Goal: Information Seeking & Learning: Learn about a topic

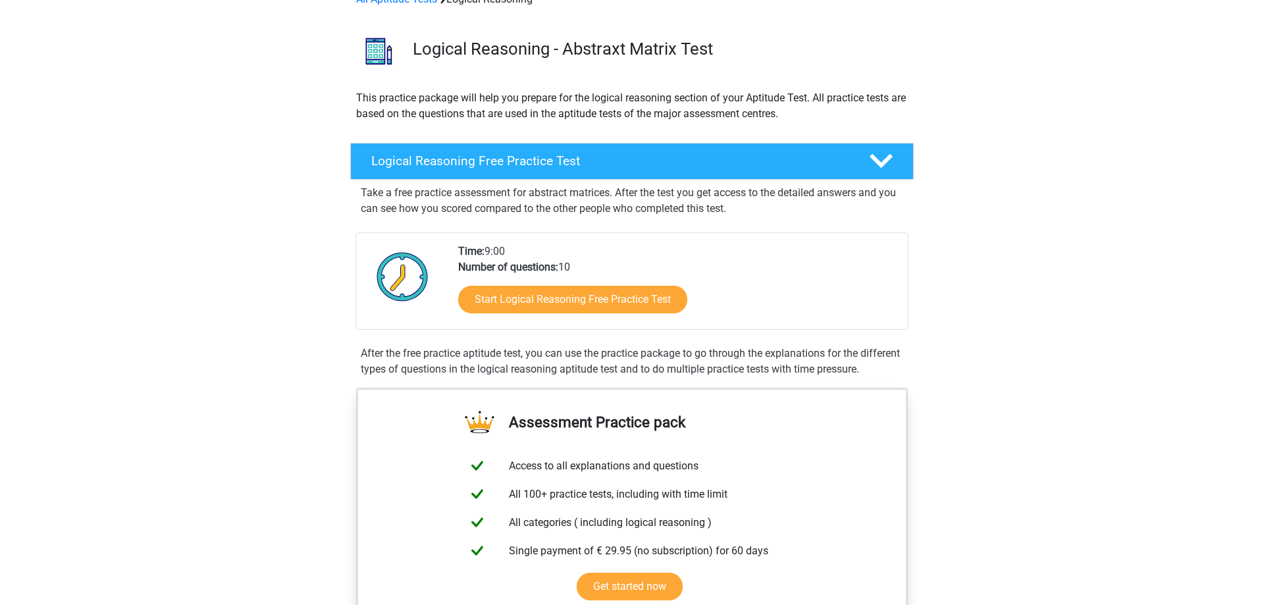
scroll to position [67, 0]
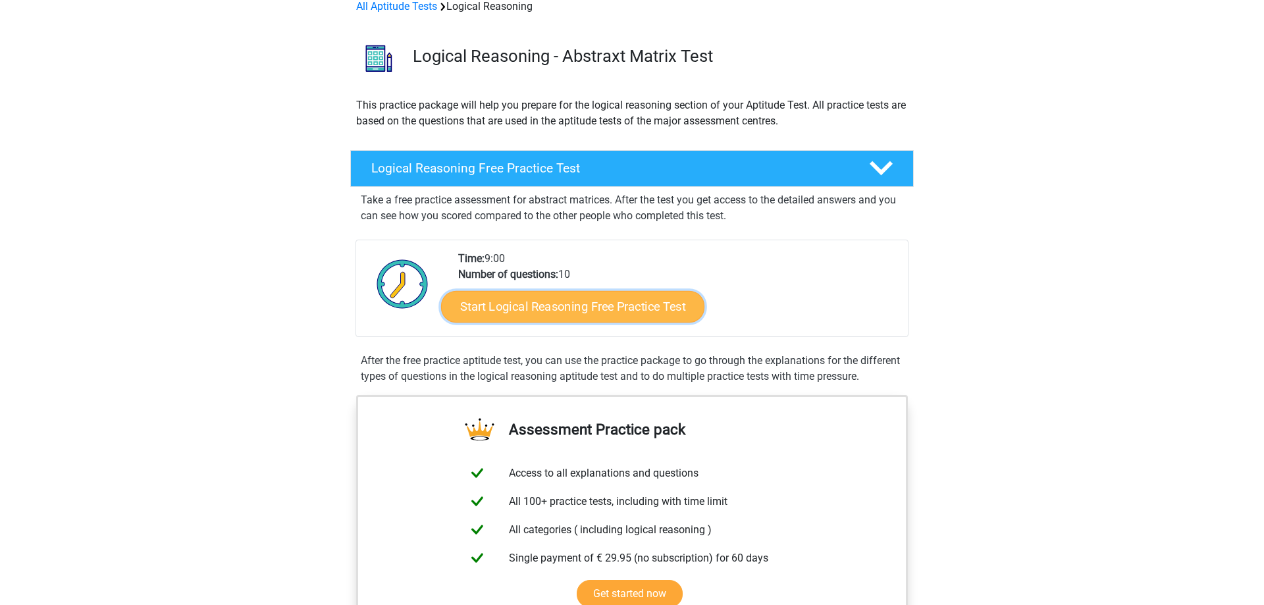
click at [552, 305] on link "Start Logical Reasoning Free Practice Test" at bounding box center [572, 306] width 263 height 32
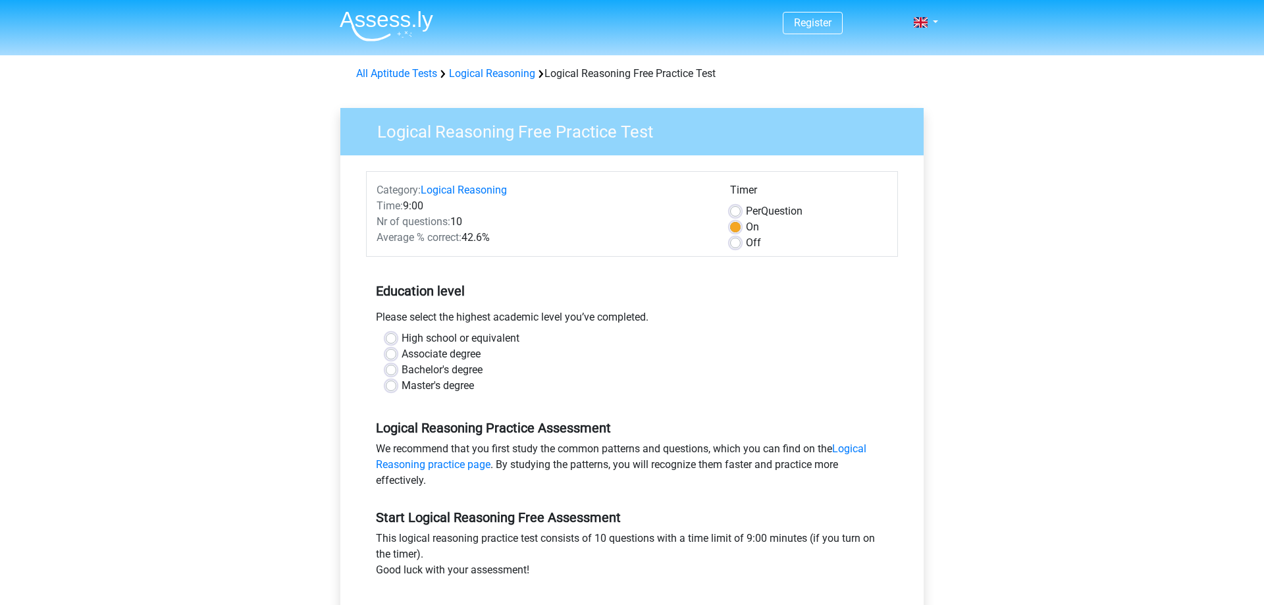
click at [396, 384] on div "Master's degree" at bounding box center [632, 386] width 492 height 16
click at [401, 385] on label "Master's degree" at bounding box center [437, 386] width 72 height 16
click at [388, 385] on input "Master's degree" at bounding box center [391, 384] width 11 height 13
radio input "true"
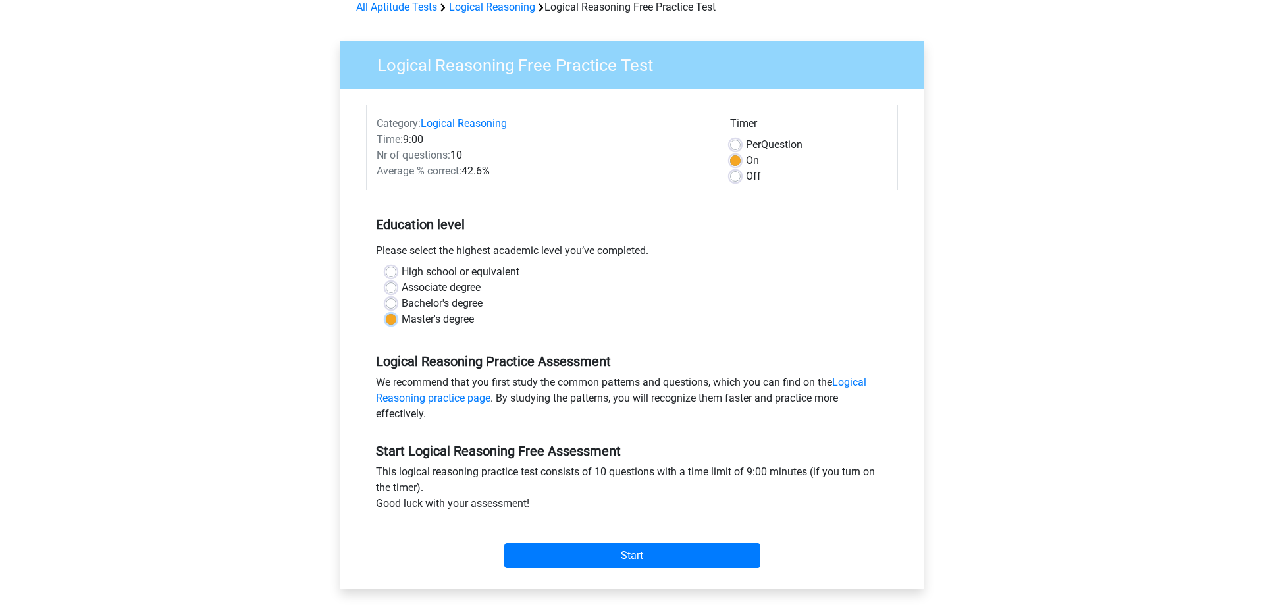
scroll to position [269, 0]
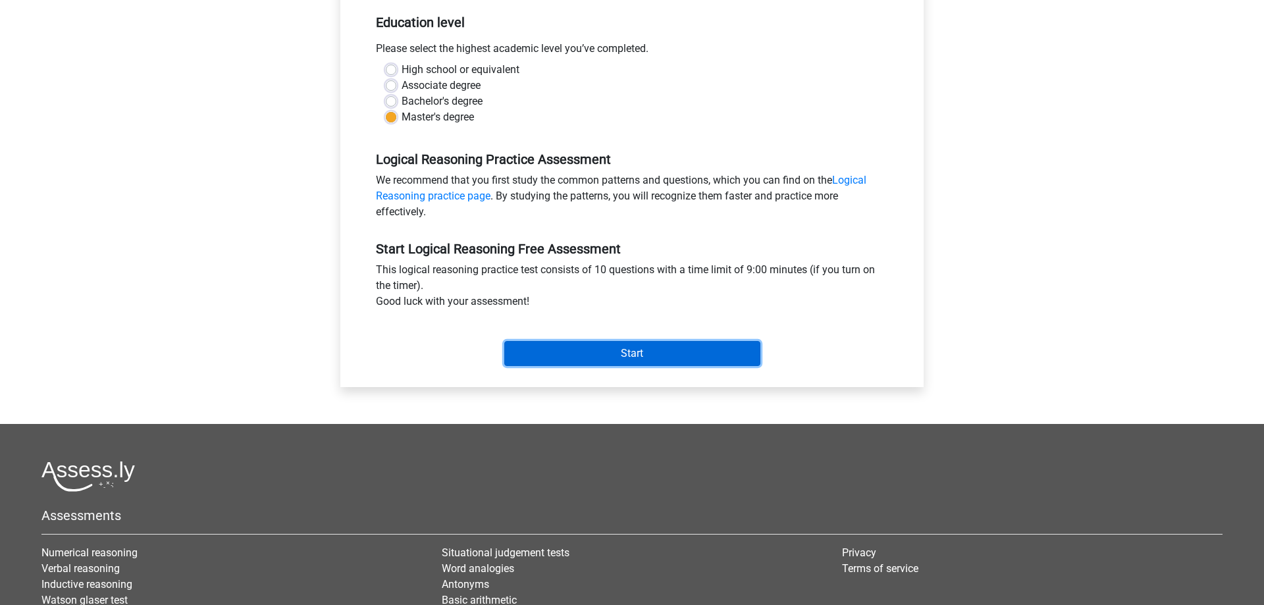
click at [562, 353] on input "Start" at bounding box center [632, 353] width 256 height 25
click at [631, 354] on input "Start" at bounding box center [632, 353] width 256 height 25
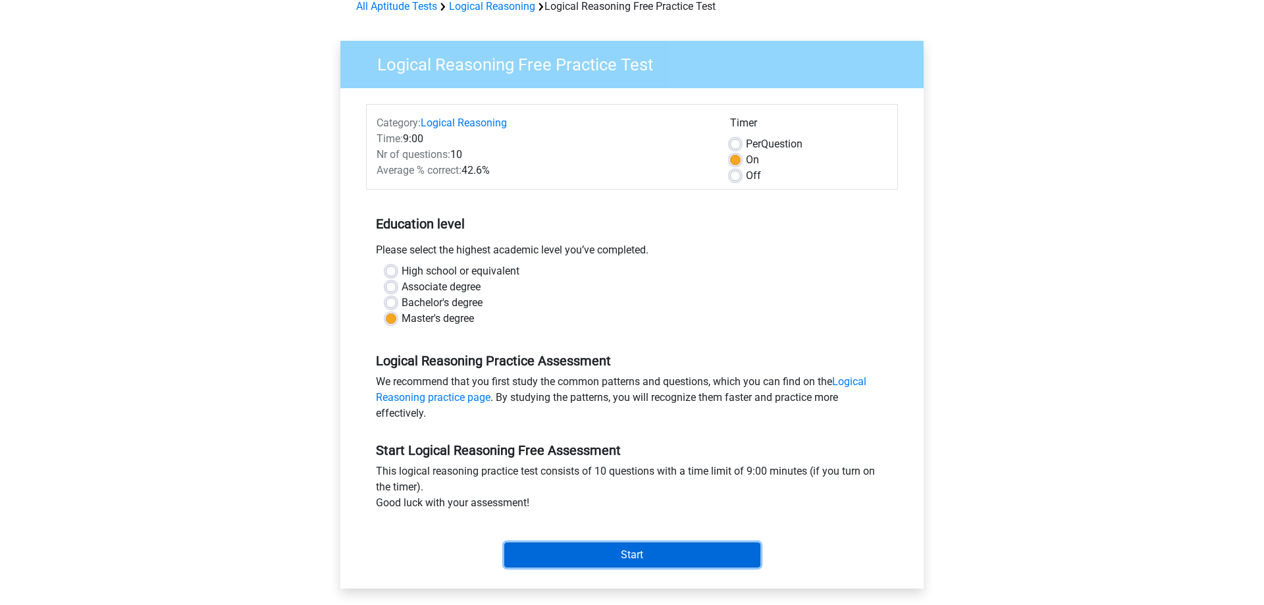
scroll to position [0, 0]
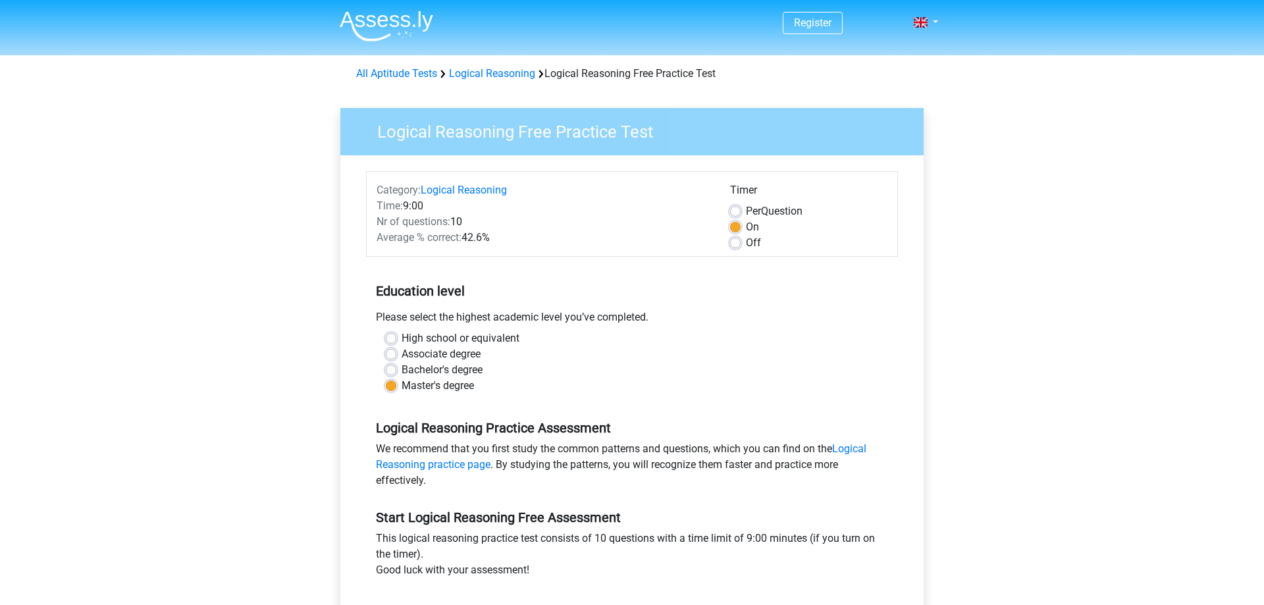
drag, startPoint x: 733, startPoint y: 204, endPoint x: 733, endPoint y: 213, distance: 8.6
click at [733, 206] on div "Per Question" at bounding box center [808, 211] width 157 height 16
click at [746, 213] on label "Per Question" at bounding box center [774, 211] width 57 height 16
click at [733, 213] on input "Per Question" at bounding box center [735, 209] width 11 height 13
radio input "true"
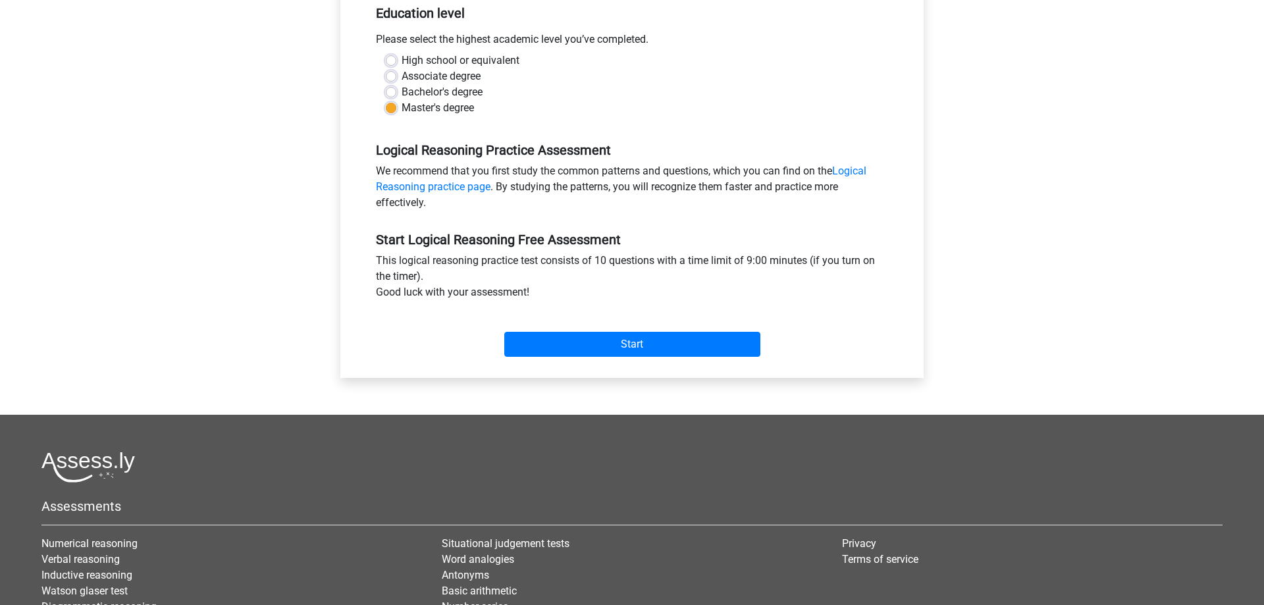
scroll to position [134, 0]
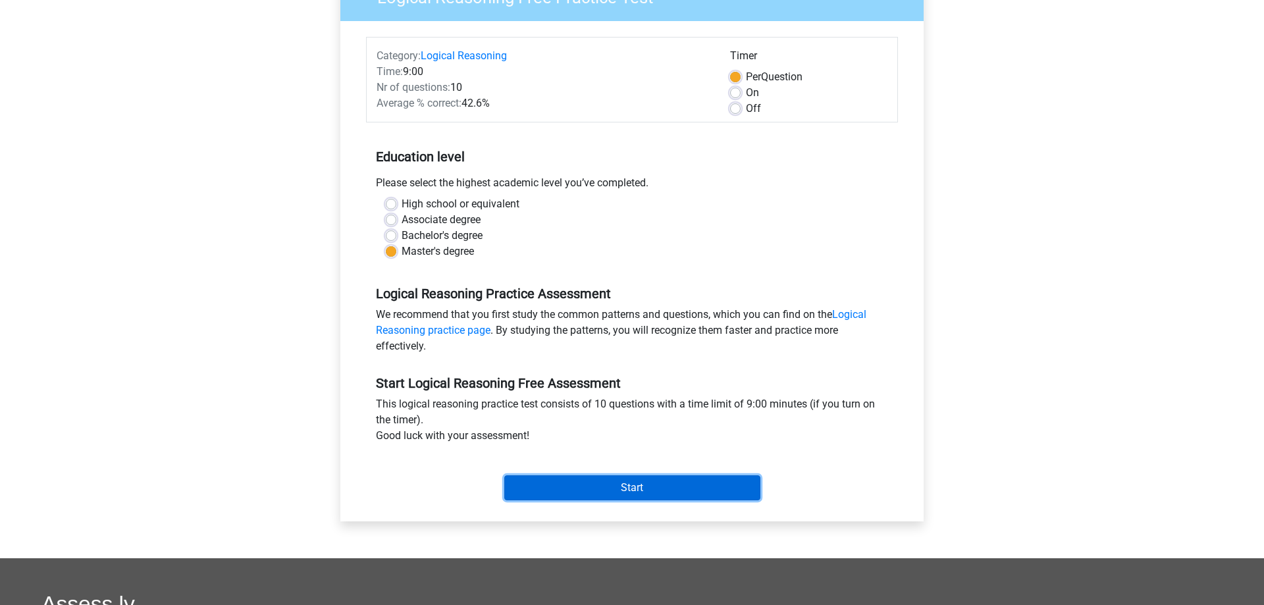
click at [635, 490] on input "Start" at bounding box center [632, 487] width 256 height 25
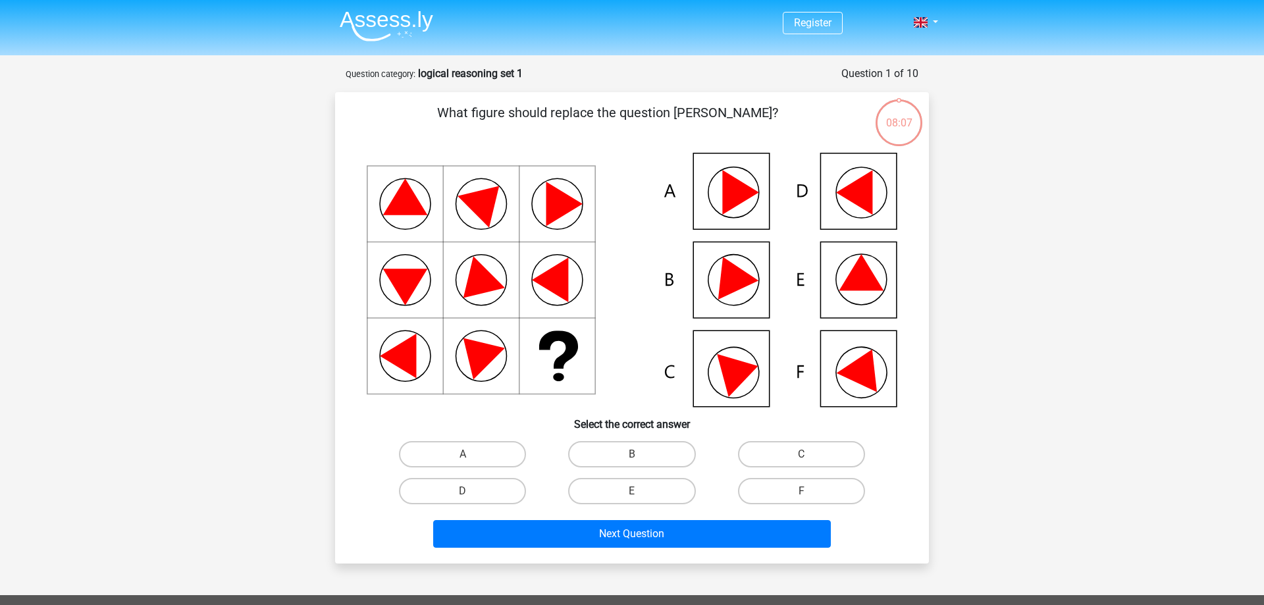
click at [847, 300] on icon at bounding box center [861, 279] width 51 height 51
click at [628, 448] on label "B" at bounding box center [631, 454] width 127 height 26
click at [608, 454] on label "B" at bounding box center [631, 454] width 127 height 26
click at [632, 454] on input "B" at bounding box center [636, 458] width 9 height 9
radio input "true"
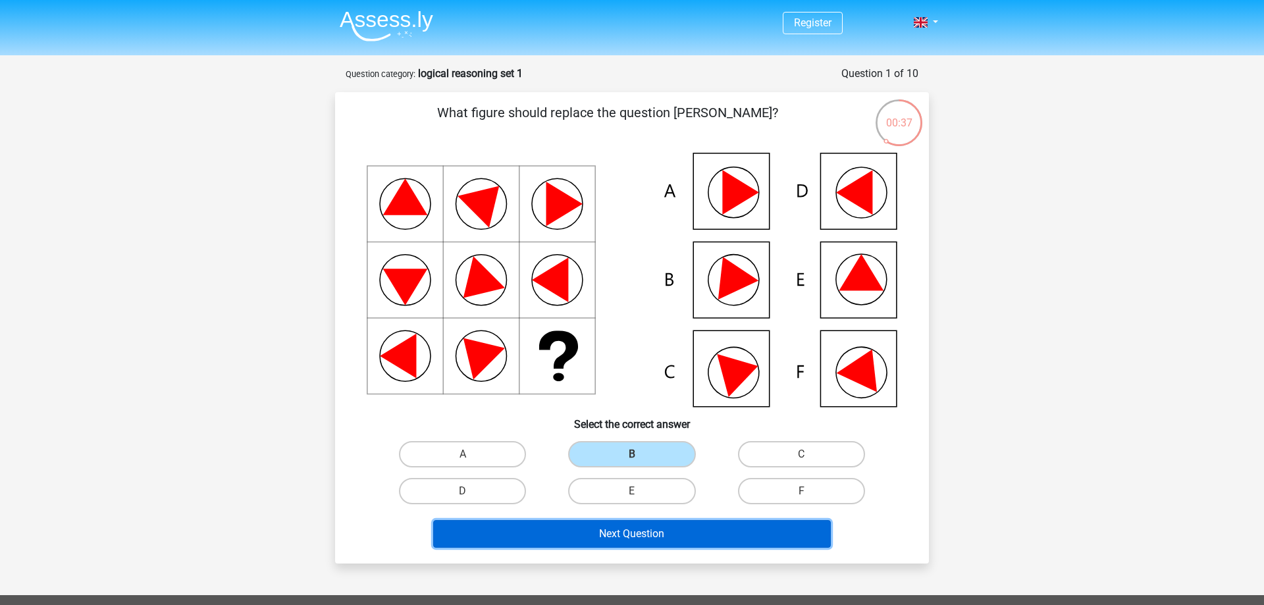
click at [673, 530] on button "Next Question" at bounding box center [632, 534] width 398 height 28
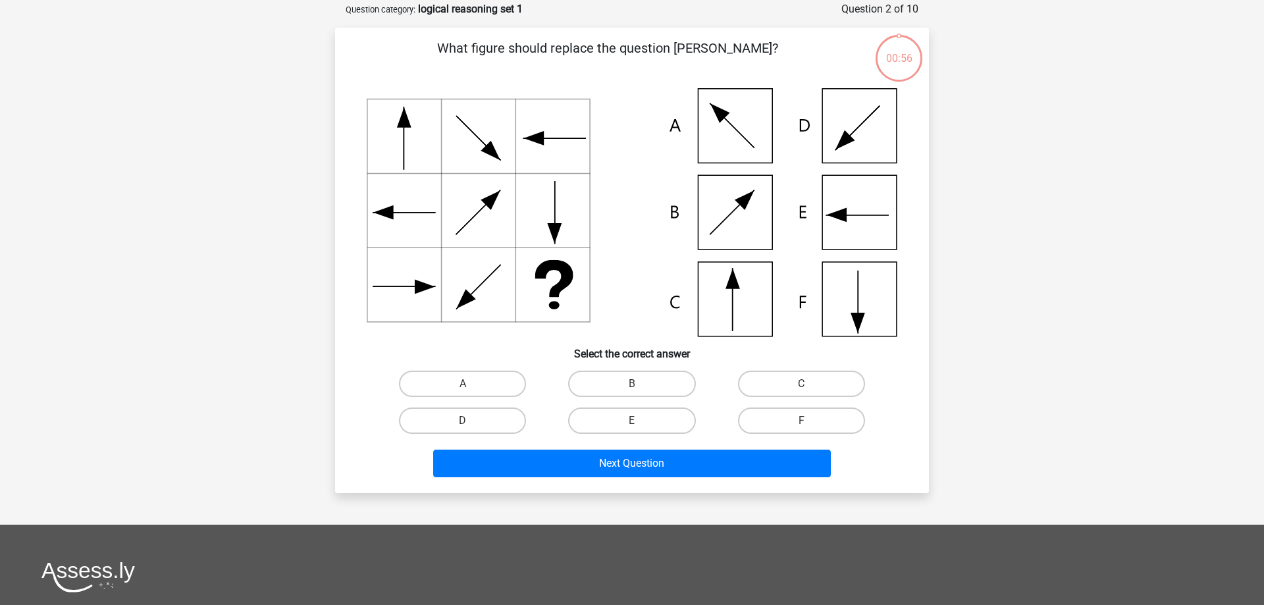
scroll to position [66, 0]
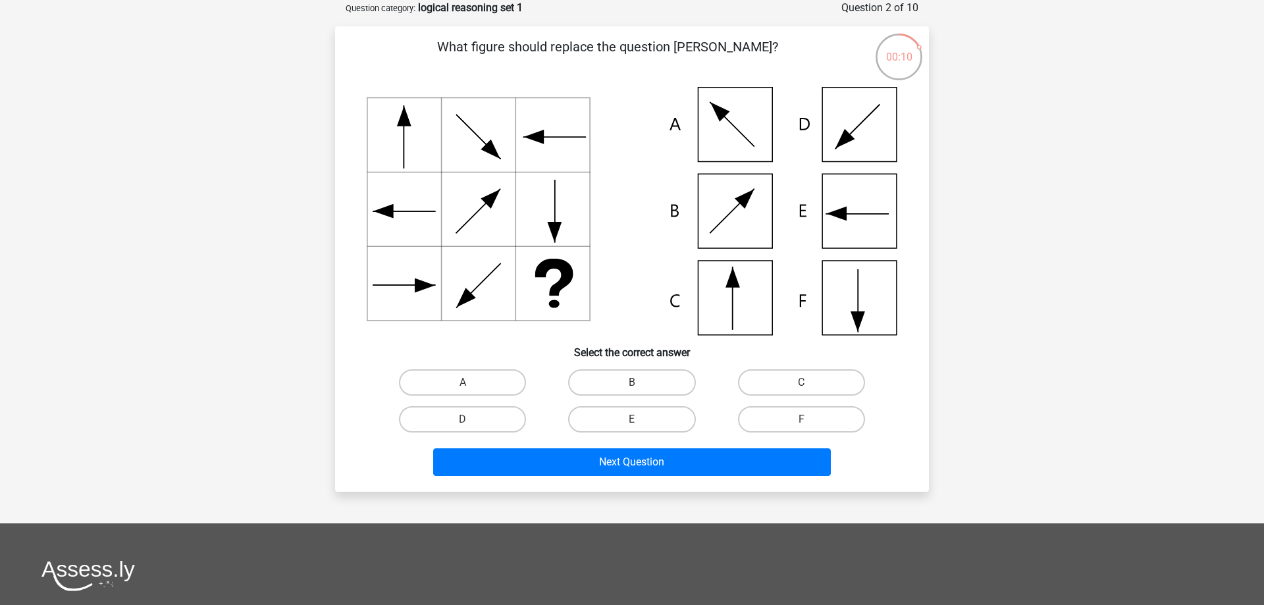
click at [745, 305] on icon at bounding box center [632, 211] width 531 height 248
click at [812, 381] on label "C" at bounding box center [801, 382] width 127 height 26
click at [810, 382] on input "C" at bounding box center [805, 386] width 9 height 9
radio input "true"
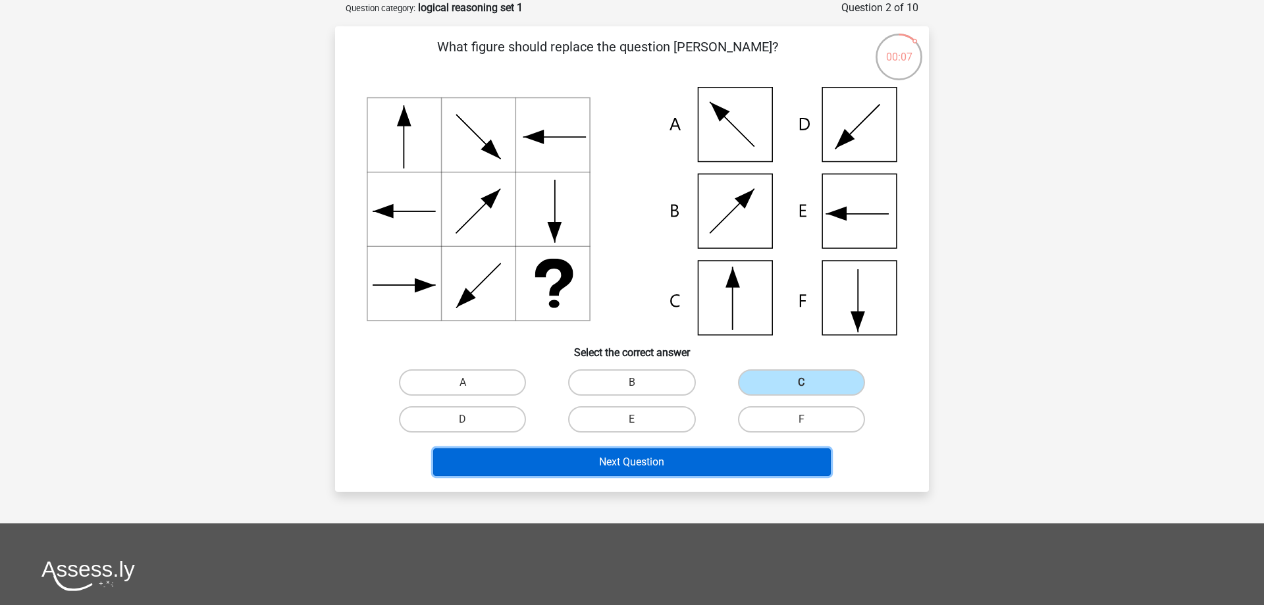
click at [712, 465] on button "Next Question" at bounding box center [632, 462] width 398 height 28
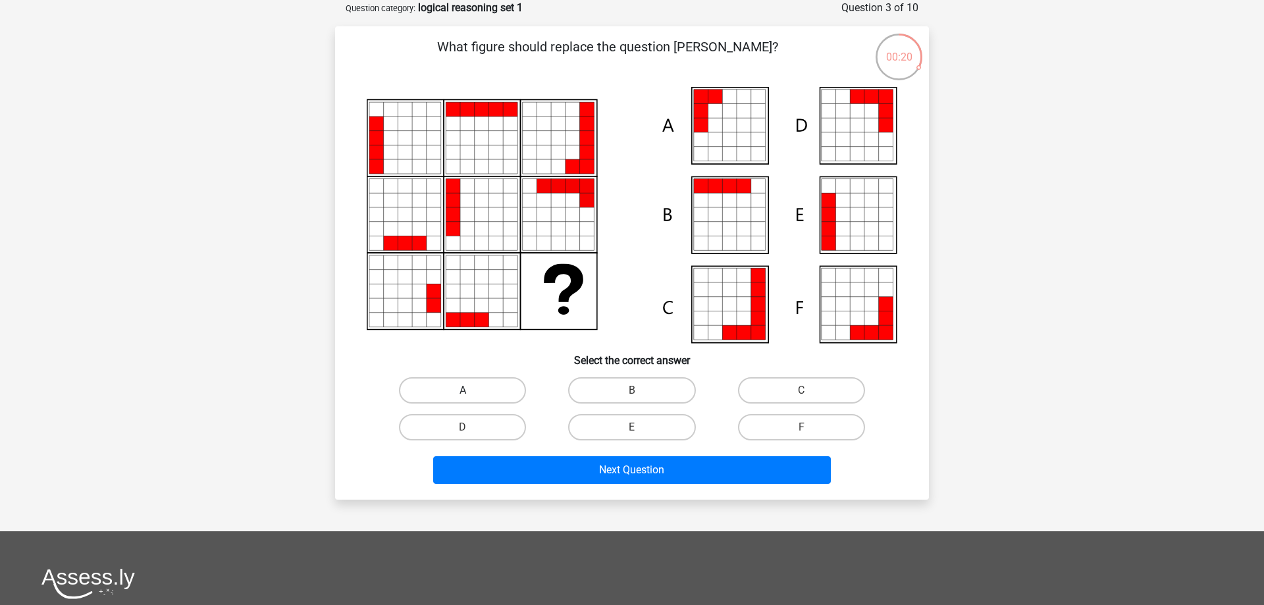
click at [457, 392] on label "A" at bounding box center [462, 390] width 127 height 26
click at [492, 384] on label "A" at bounding box center [462, 390] width 127 height 26
click at [471, 390] on input "A" at bounding box center [467, 394] width 9 height 9
radio input "true"
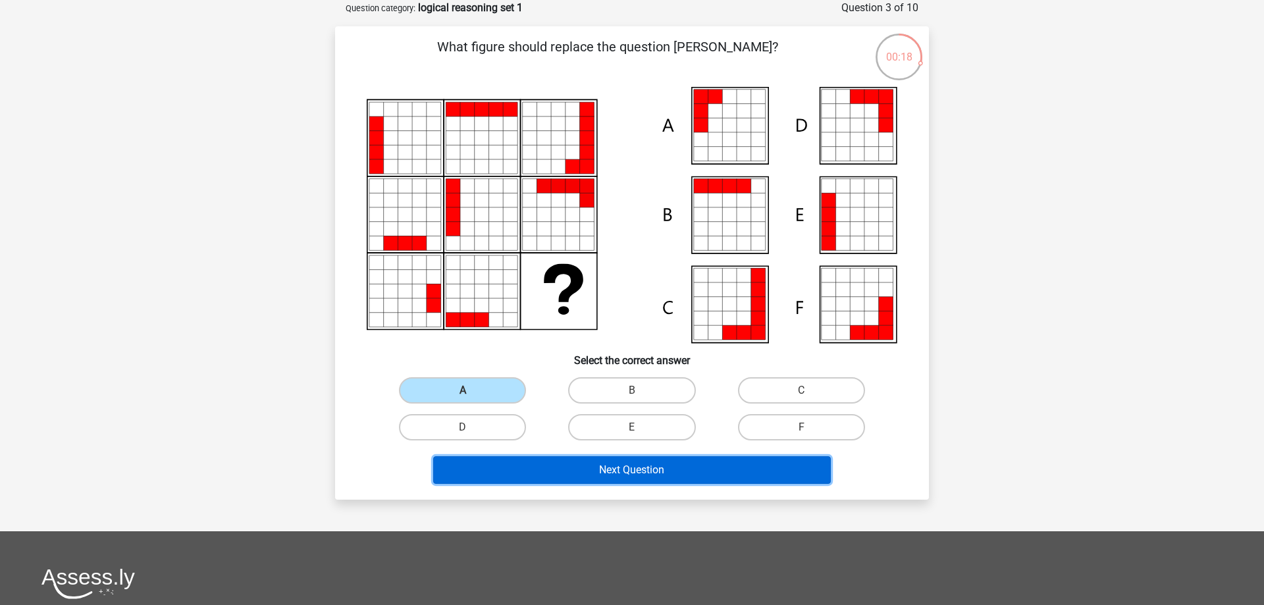
click at [617, 476] on button "Next Question" at bounding box center [632, 470] width 398 height 28
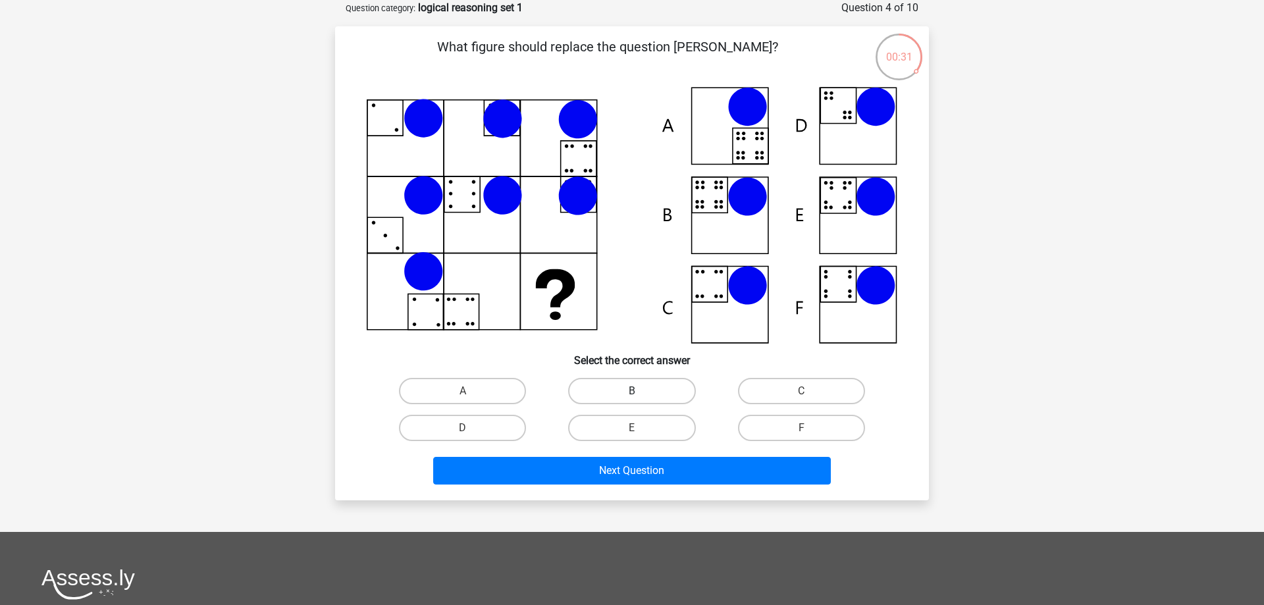
click at [608, 382] on label "B" at bounding box center [631, 391] width 127 height 26
click at [632, 391] on input "B" at bounding box center [636, 395] width 9 height 9
radio input "true"
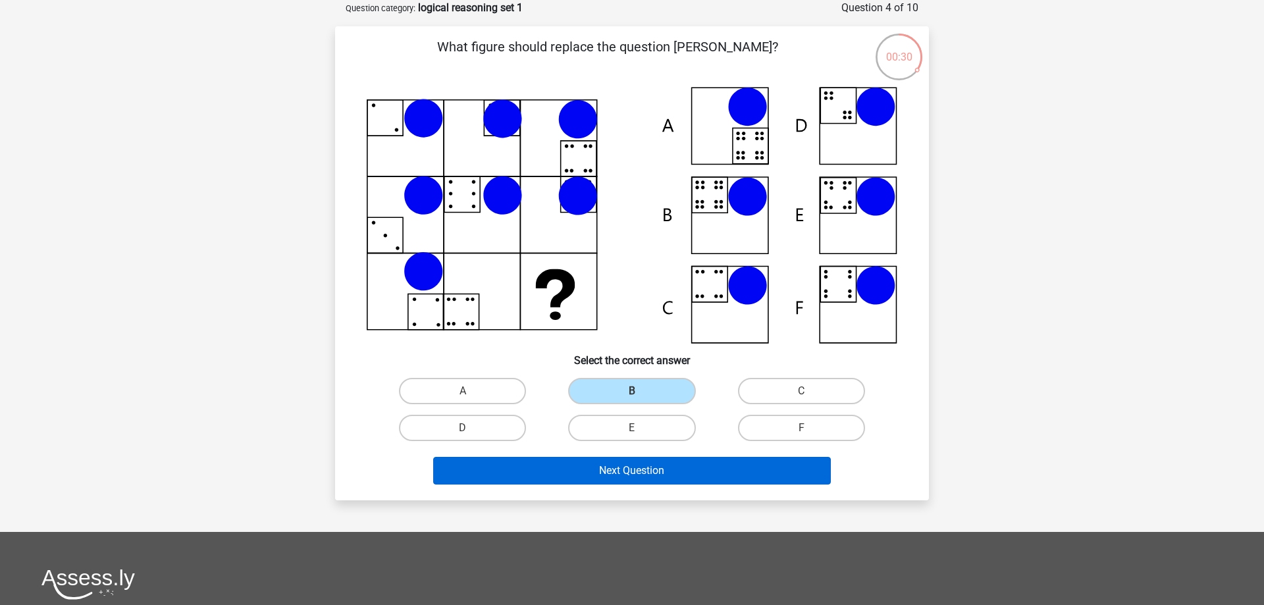
drag, startPoint x: 654, startPoint y: 498, endPoint x: 658, endPoint y: 481, distance: 17.6
click at [655, 490] on div "What figure should replace the question mark?" at bounding box center [632, 262] width 594 height 473
click at [661, 473] on button "Next Question" at bounding box center [632, 471] width 398 height 28
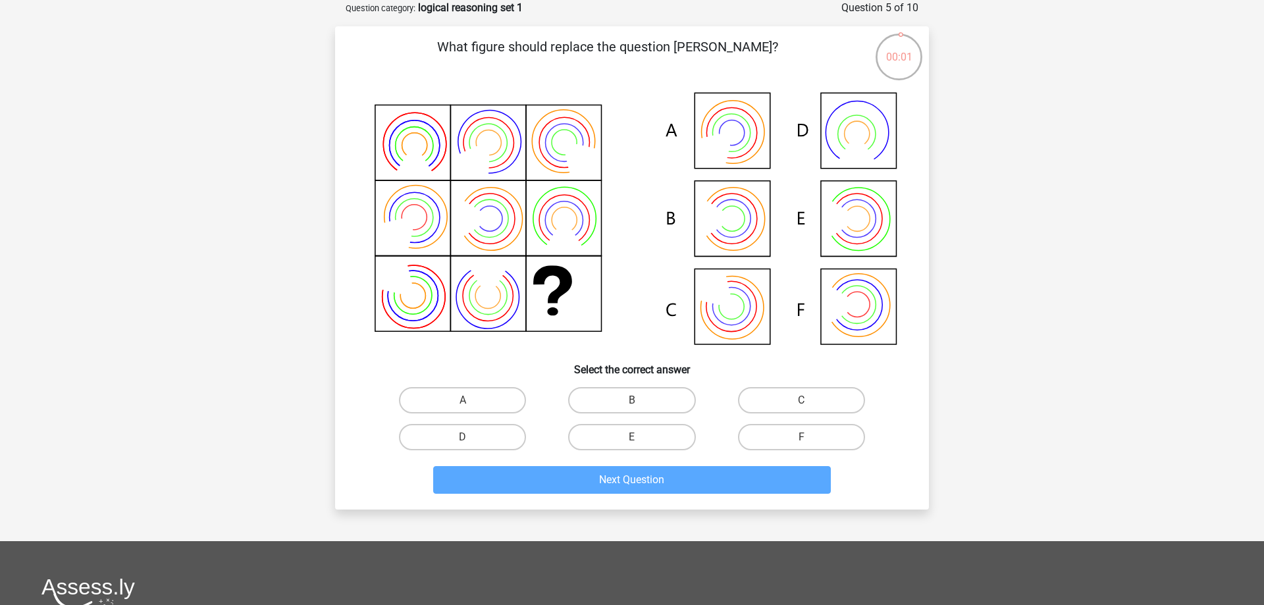
click at [731, 213] on icon at bounding box center [632, 220] width 531 height 266
click at [465, 386] on div "A" at bounding box center [462, 400] width 169 height 37
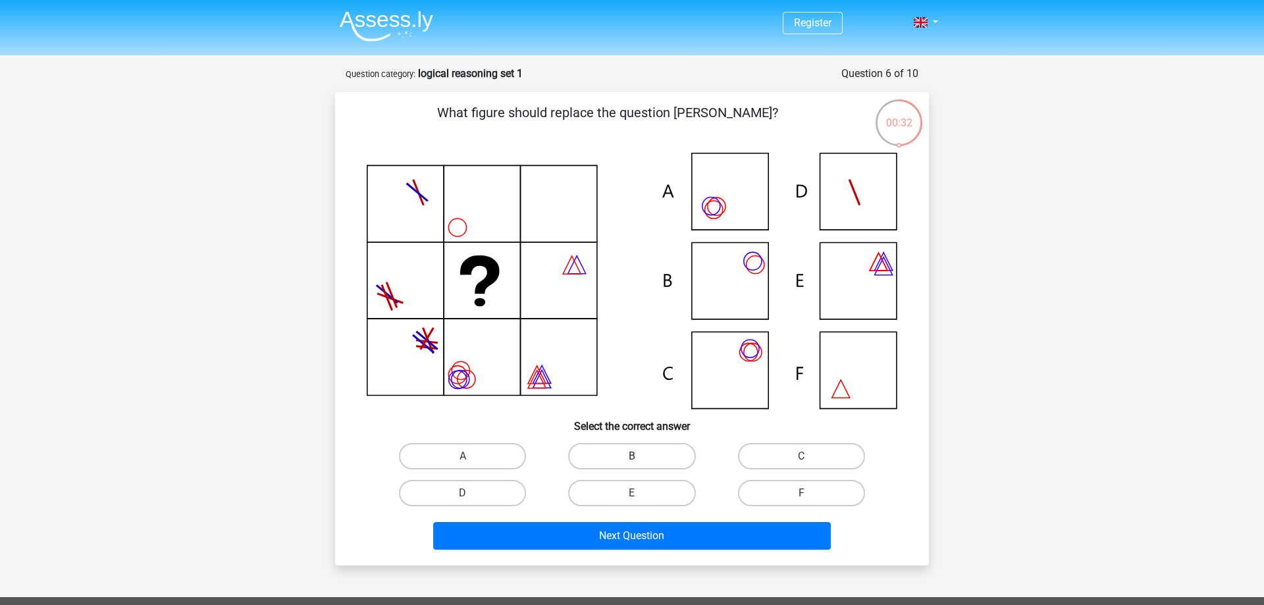
click at [627, 453] on label "B" at bounding box center [631, 456] width 127 height 26
click at [632, 456] on input "B" at bounding box center [636, 460] width 9 height 9
radio input "true"
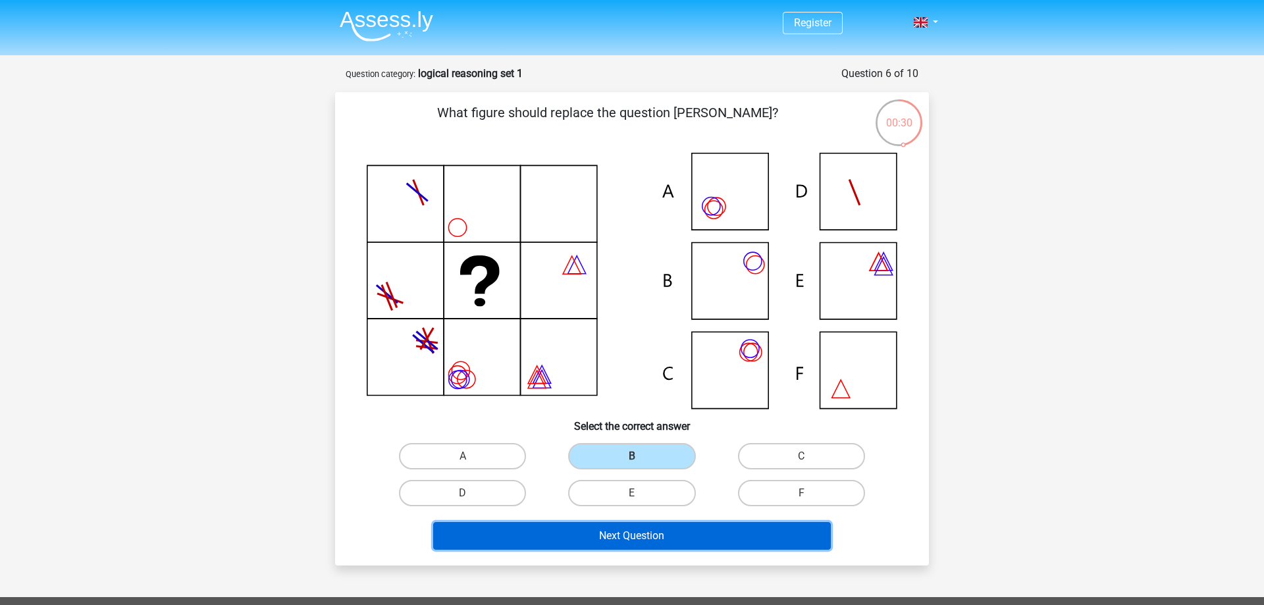
click at [622, 540] on button "Next Question" at bounding box center [632, 536] width 398 height 28
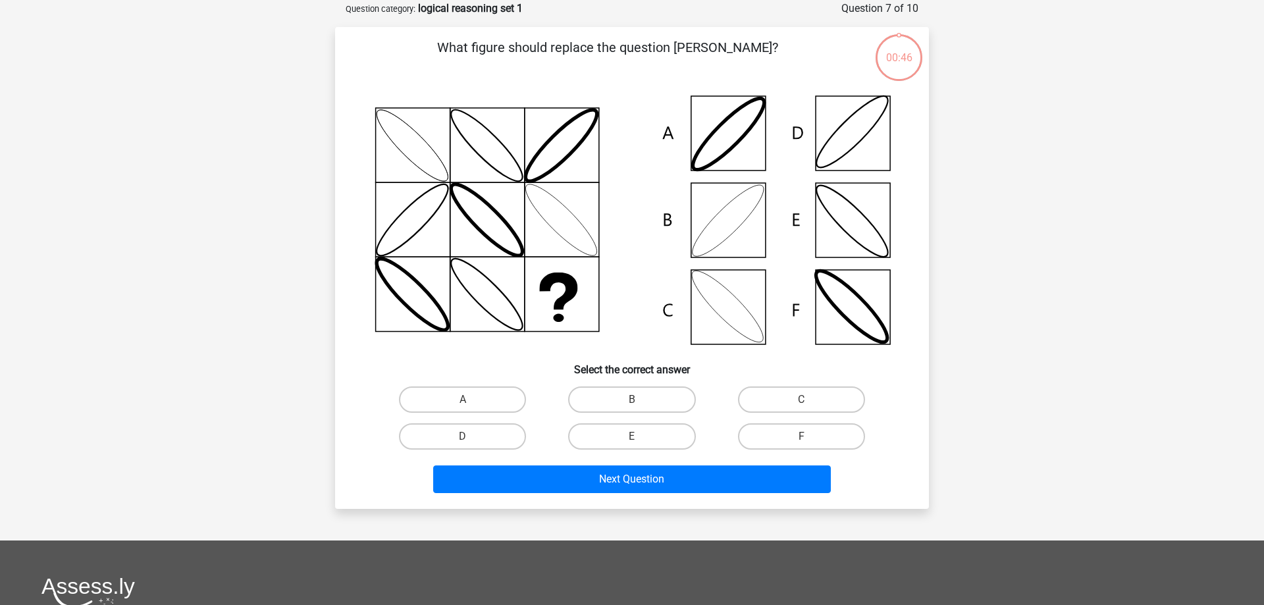
scroll to position [66, 0]
click at [473, 429] on label "D" at bounding box center [462, 436] width 127 height 26
click at [471, 436] on input "D" at bounding box center [467, 440] width 9 height 9
radio input "true"
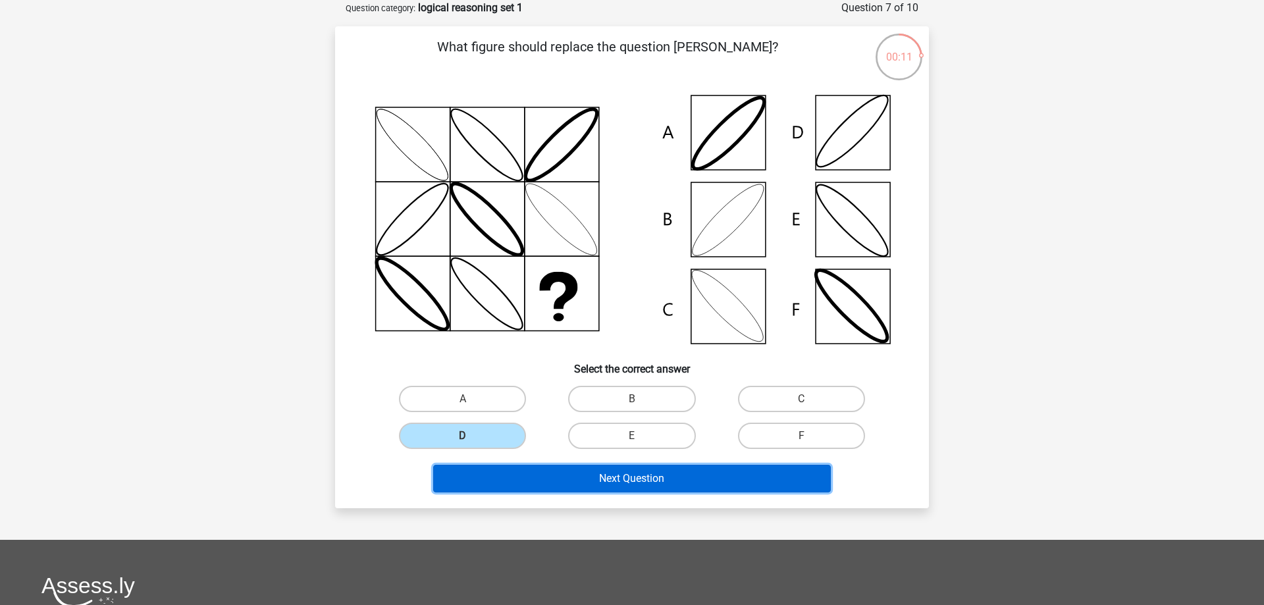
click at [642, 482] on button "Next Question" at bounding box center [632, 479] width 398 height 28
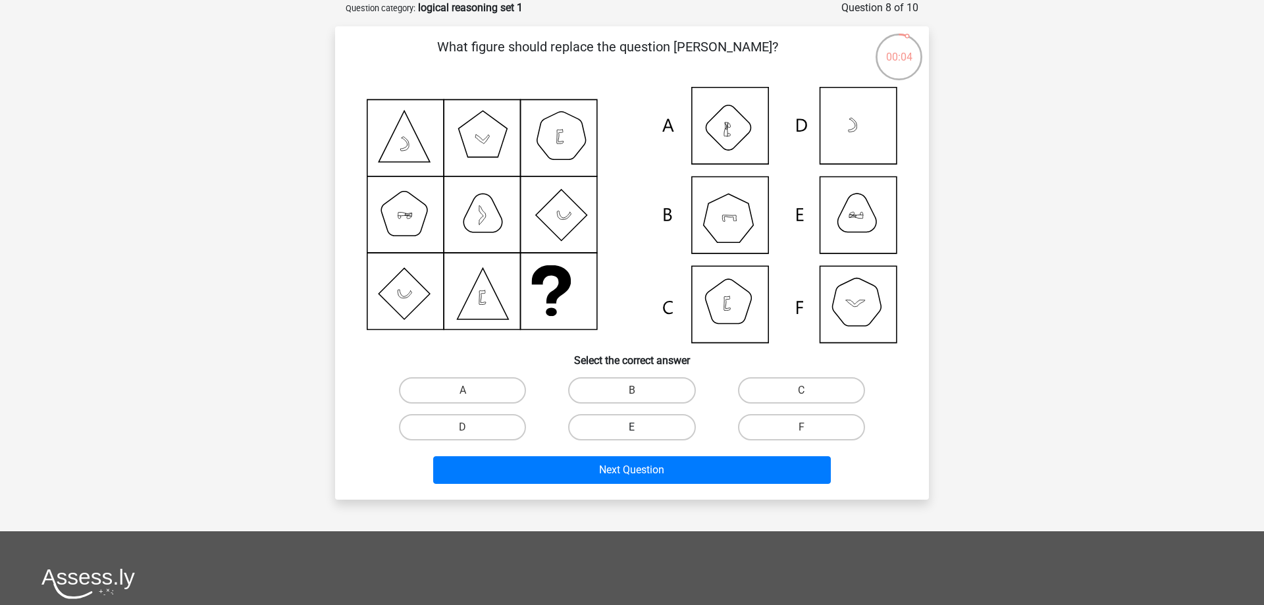
click at [627, 430] on label "E" at bounding box center [631, 427] width 127 height 26
click at [632, 430] on input "E" at bounding box center [636, 431] width 9 height 9
radio input "true"
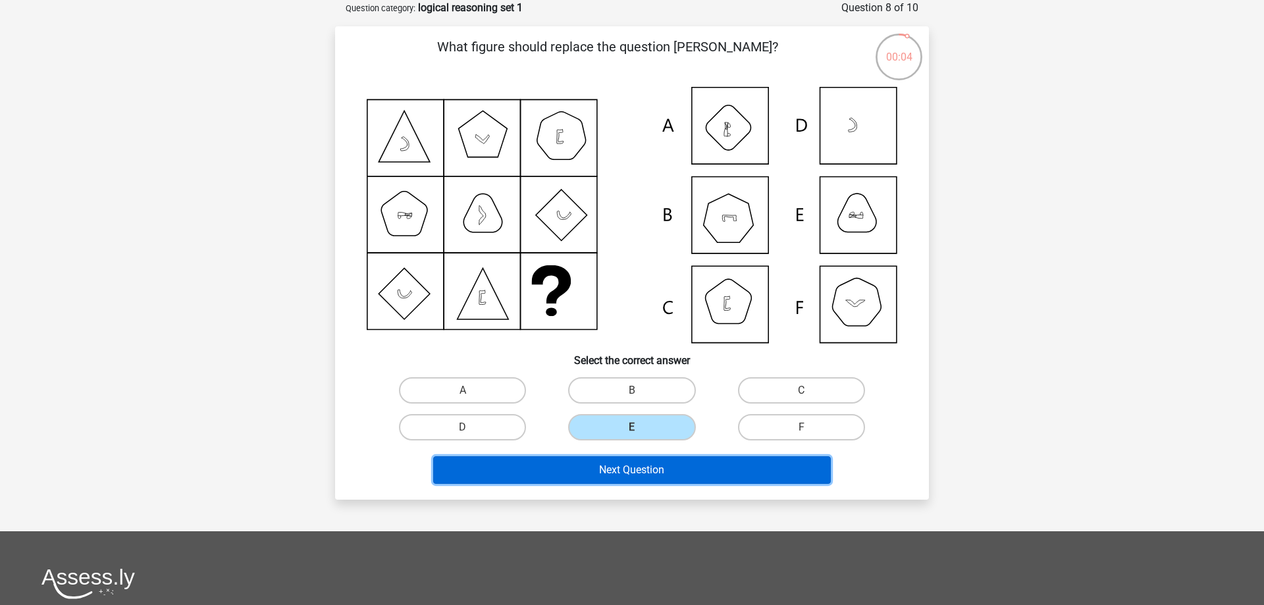
click at [626, 474] on button "Next Question" at bounding box center [632, 470] width 398 height 28
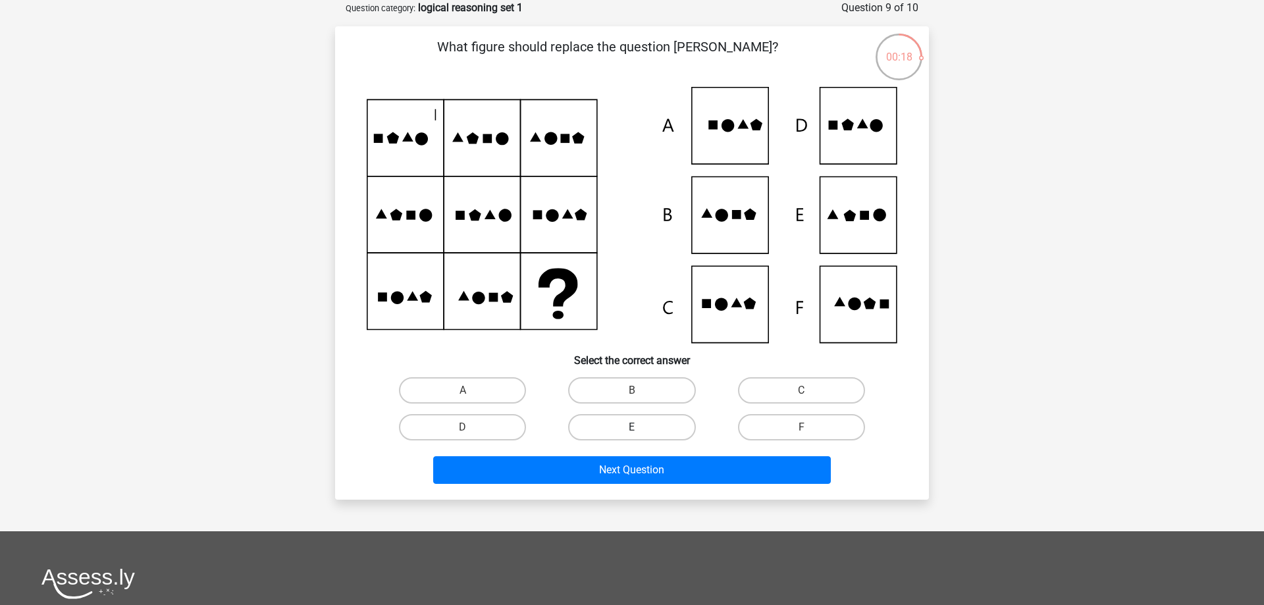
click at [669, 423] on label "E" at bounding box center [631, 427] width 127 height 26
click at [640, 427] on input "E" at bounding box center [636, 431] width 9 height 9
radio input "true"
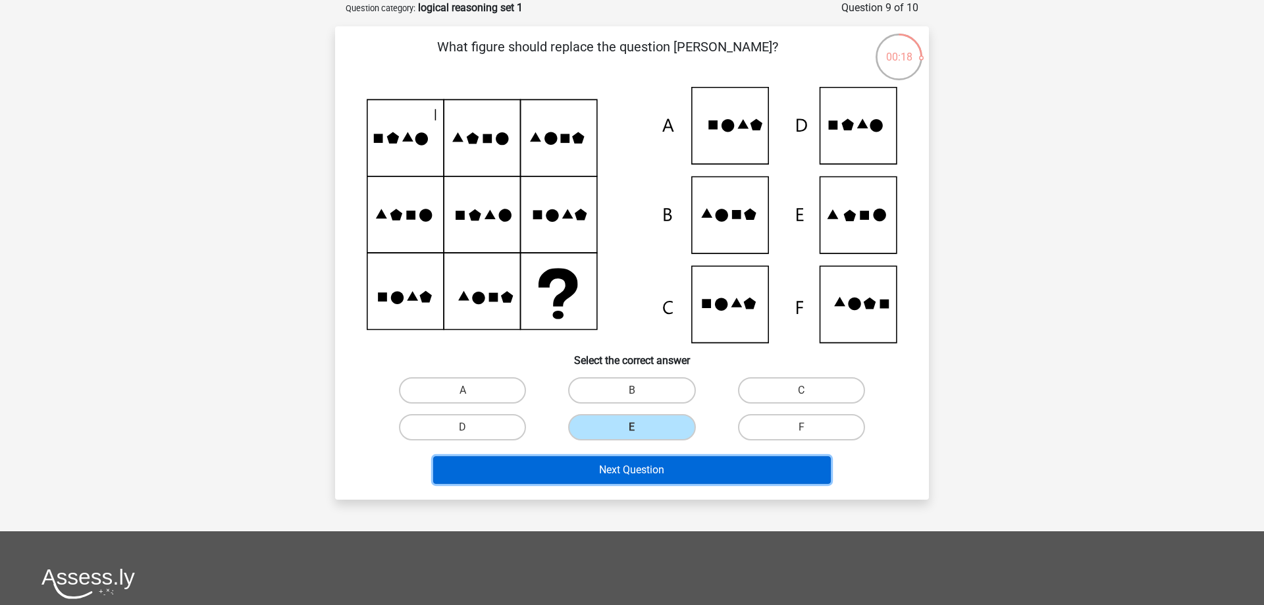
click at [652, 471] on button "Next Question" at bounding box center [632, 470] width 398 height 28
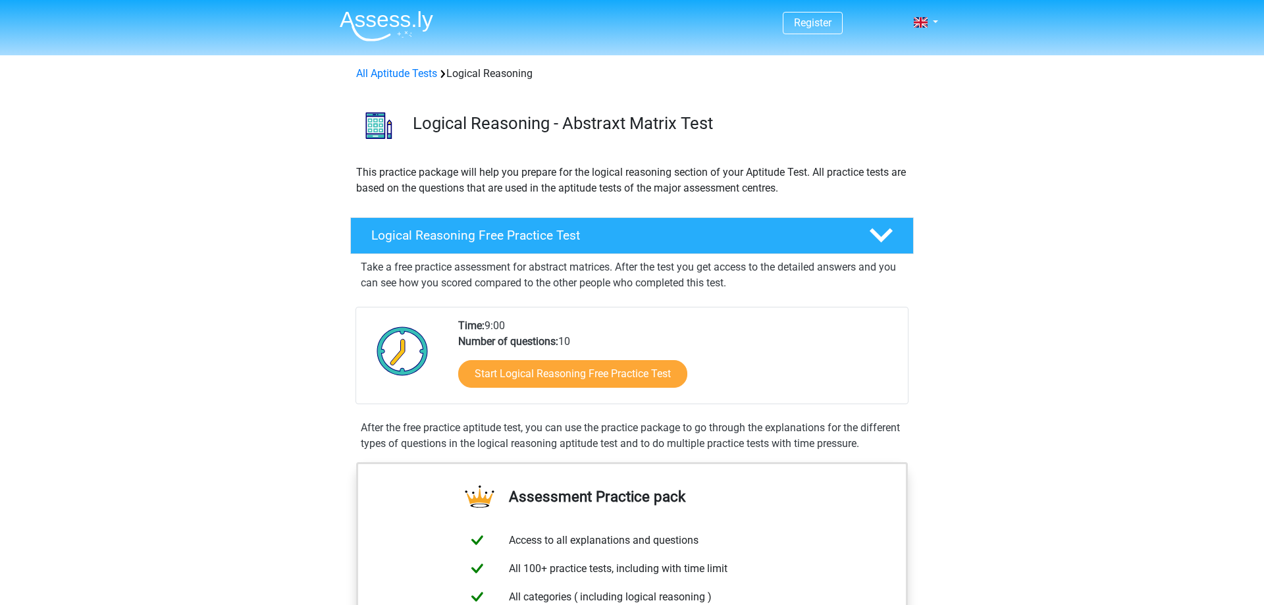
scroll to position [67, 0]
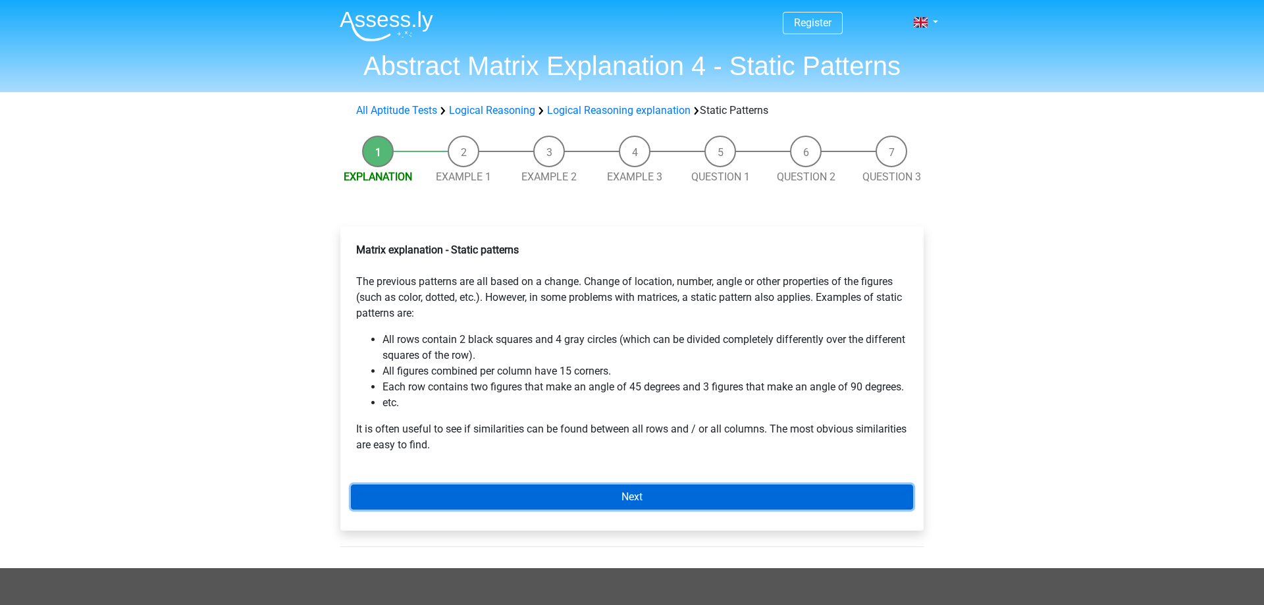
click at [610, 498] on link "Next" at bounding box center [632, 496] width 562 height 25
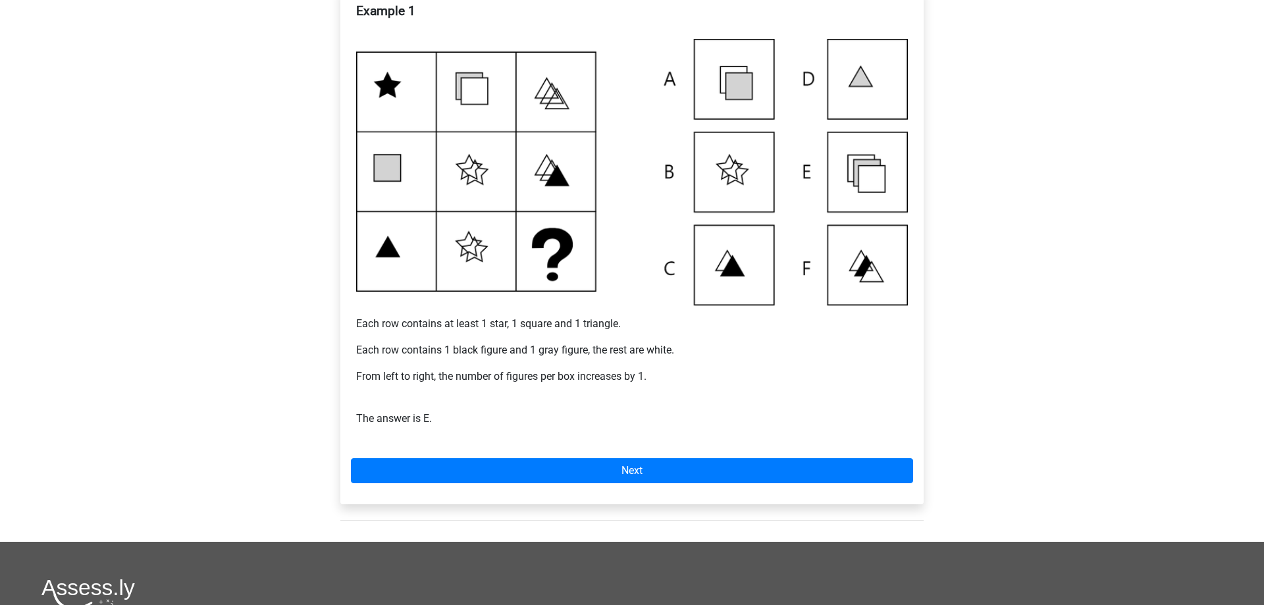
scroll to position [134, 0]
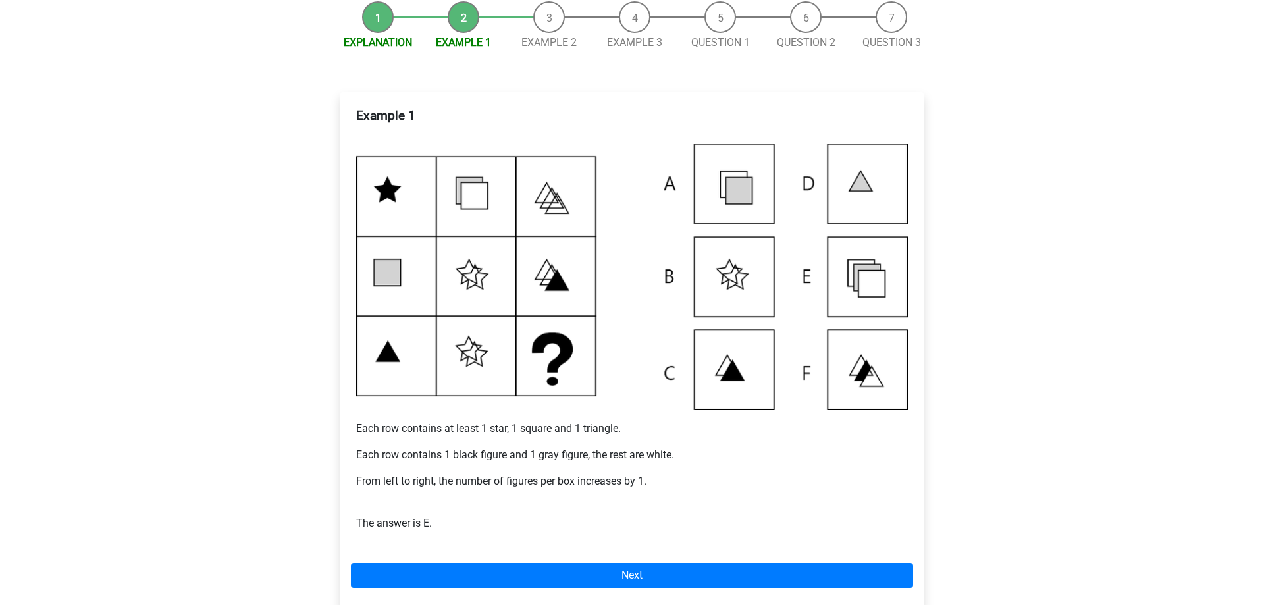
click at [853, 259] on img at bounding box center [632, 276] width 552 height 266
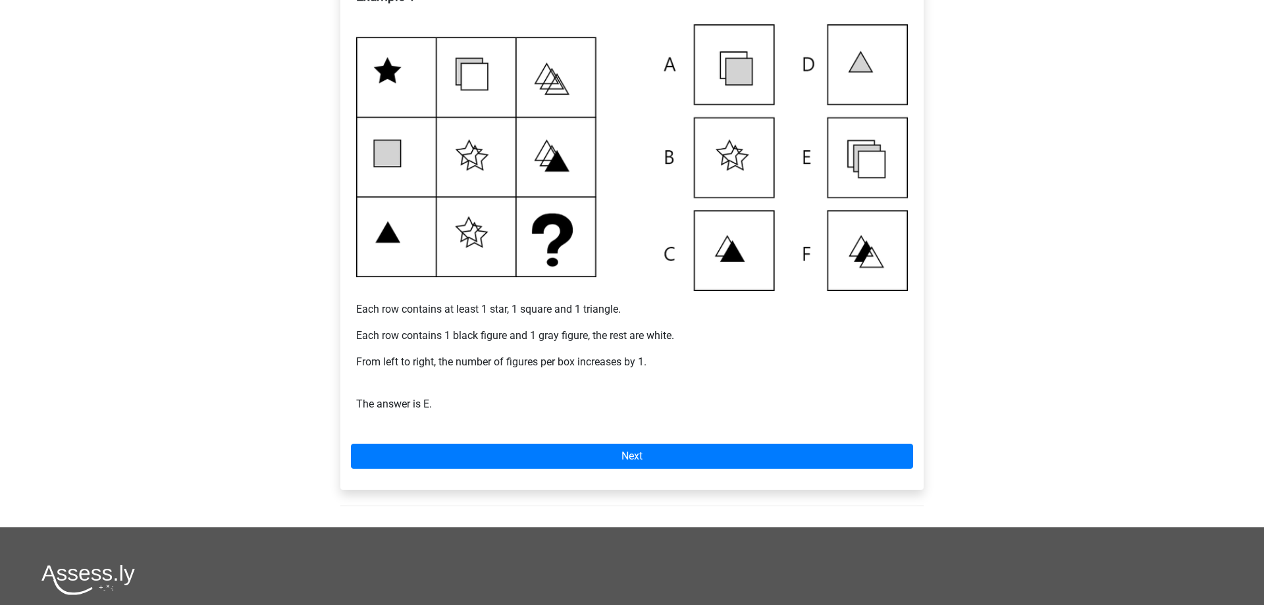
scroll to position [269, 0]
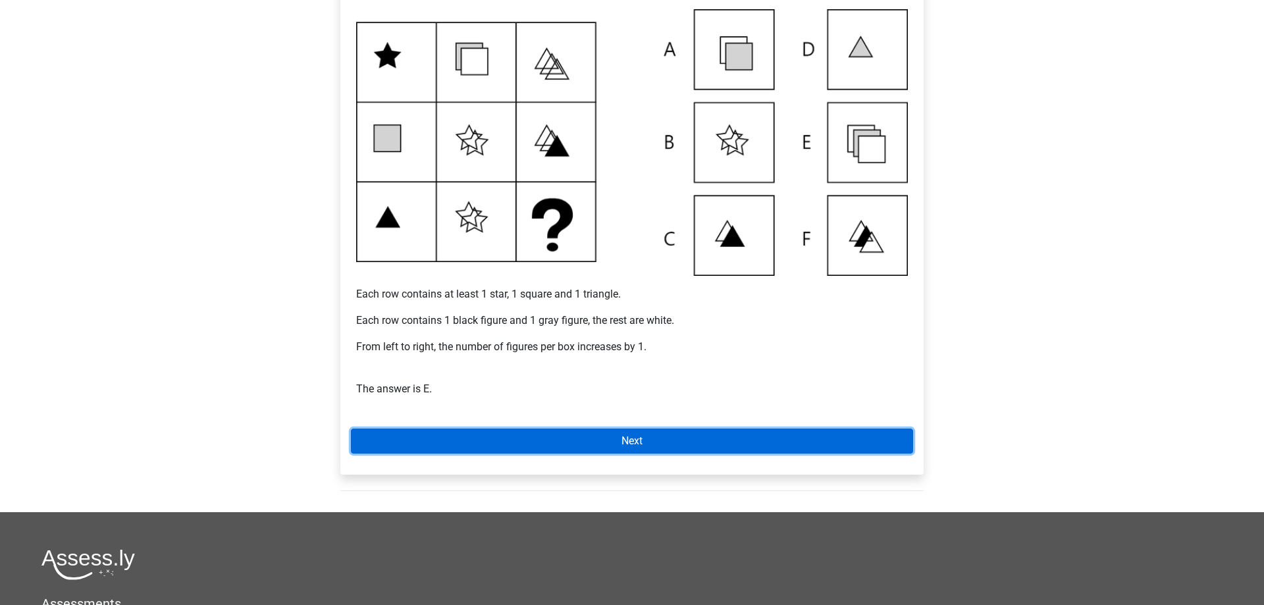
click at [556, 430] on link "Next" at bounding box center [632, 440] width 562 height 25
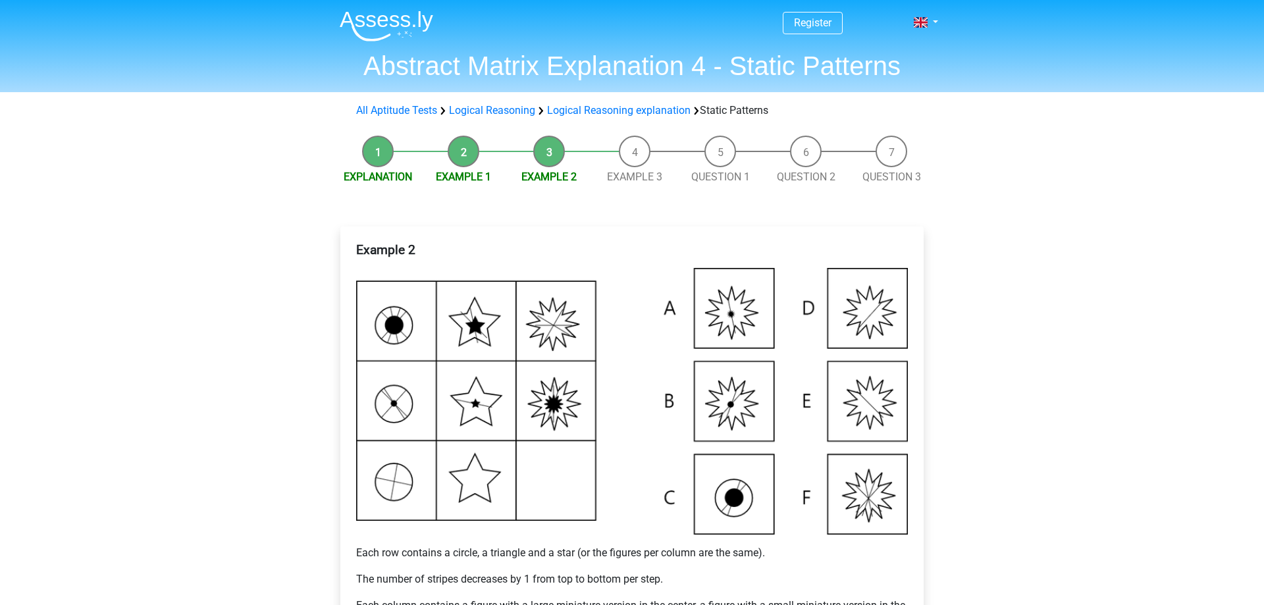
click at [845, 316] on img at bounding box center [632, 401] width 552 height 266
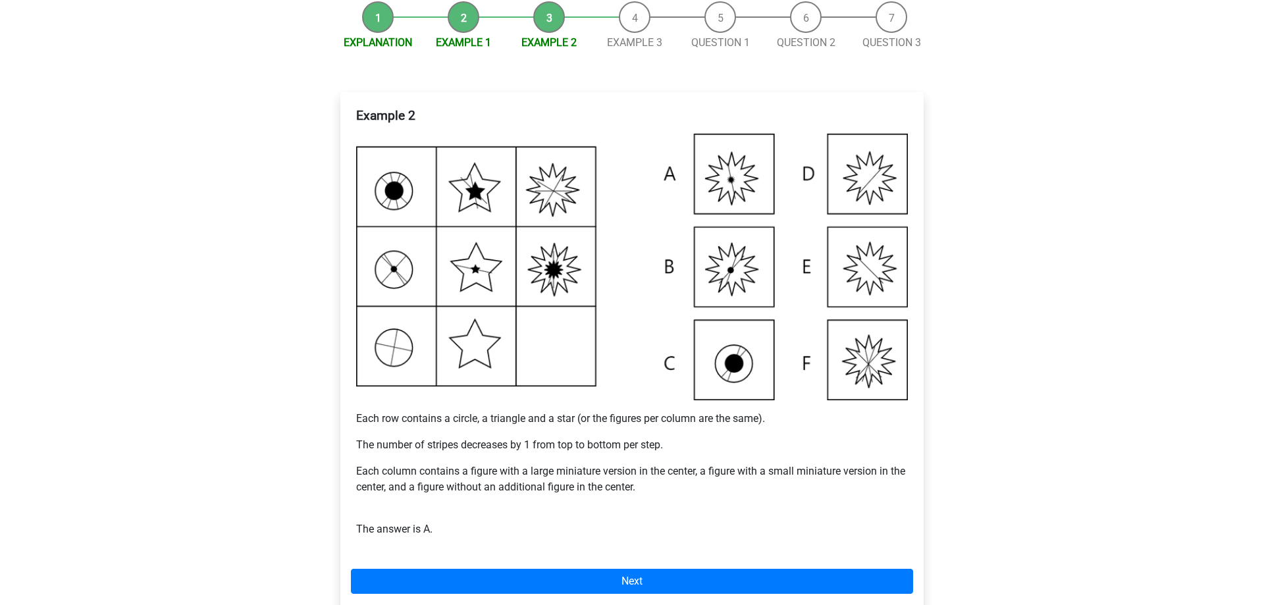
scroll to position [201, 0]
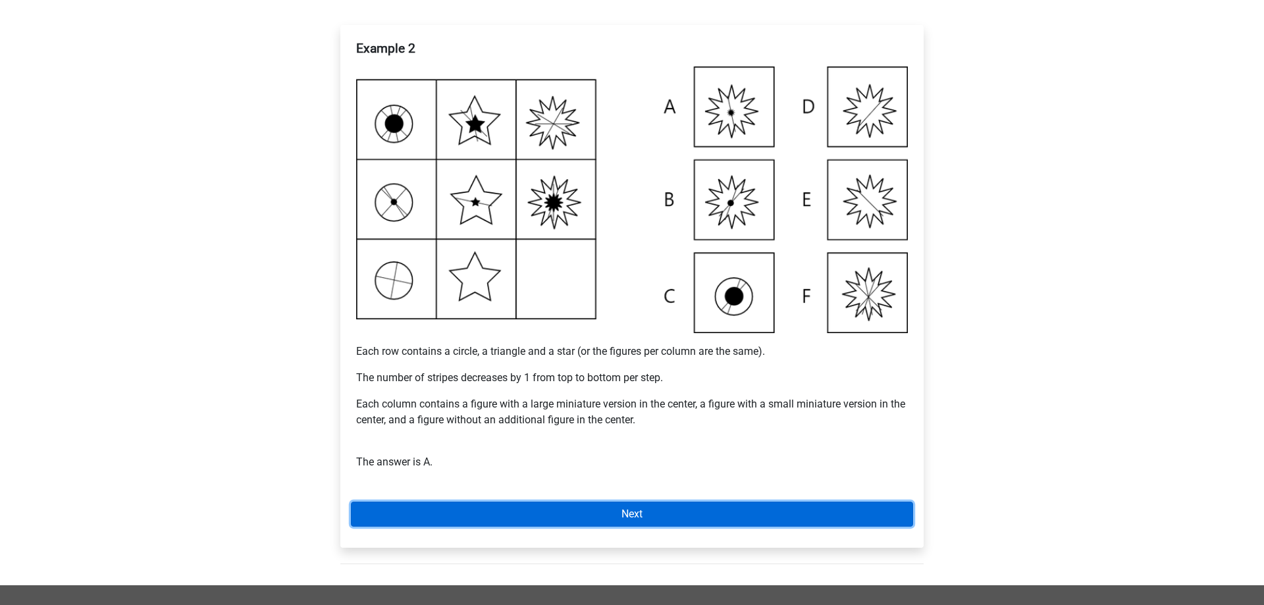
click at [602, 509] on link "Next" at bounding box center [632, 514] width 562 height 25
